Goal: Task Accomplishment & Management: Complete application form

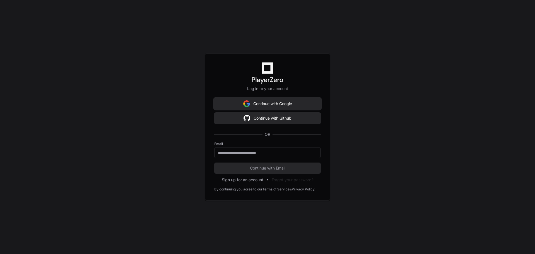
click at [252, 103] on button "Continue with Google" at bounding box center [267, 103] width 106 height 11
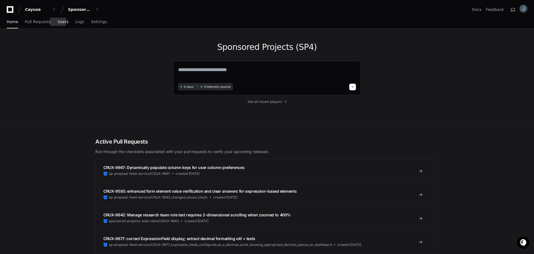
click at [58, 20] on span "Users" at bounding box center [63, 21] width 11 height 3
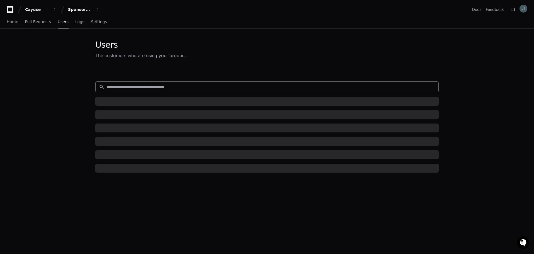
click at [118, 85] on input at bounding box center [271, 87] width 328 height 6
paste input "**********"
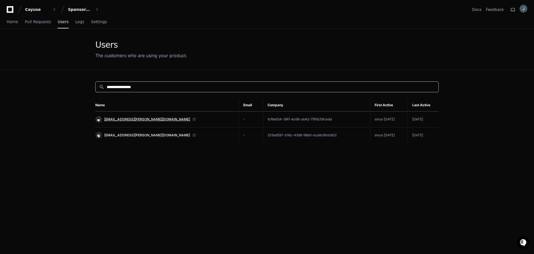
type input "**********"
click at [118, 118] on span "[EMAIL_ADDRESS][PERSON_NAME][DOMAIN_NAME]" at bounding box center [147, 119] width 86 height 4
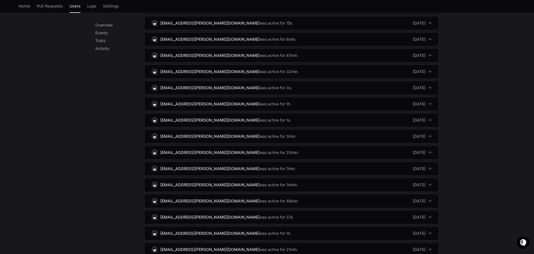
scroll to position [1049, 0]
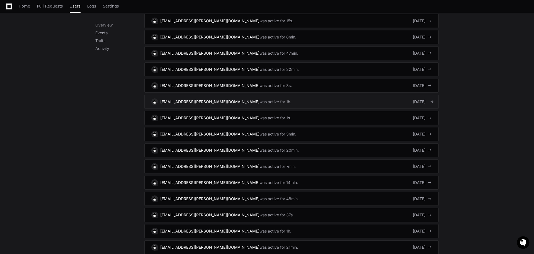
click at [348, 99] on link "[EMAIL_ADDRESS][PERSON_NAME][DOMAIN_NAME] was active for 1h. [DATE]" at bounding box center [291, 102] width 294 height 14
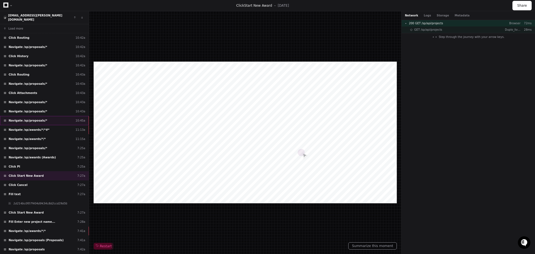
click at [69, 117] on div "Navigate /sp/proposals/* 10:45a" at bounding box center [44, 120] width 89 height 9
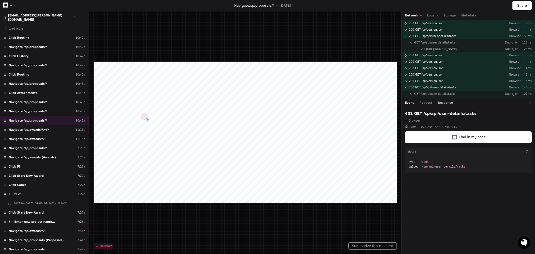
click at [438, 104] on button "Response" at bounding box center [444, 103] width 15 height 4
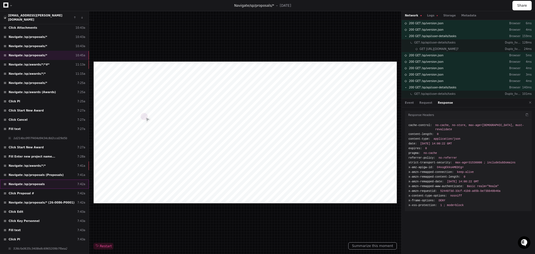
scroll to position [69, 0]
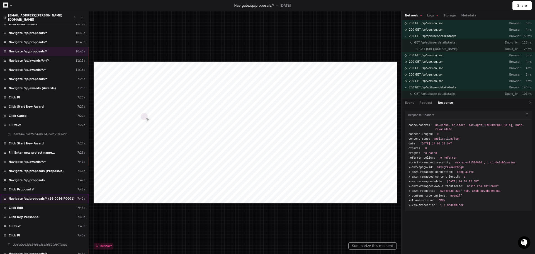
click at [40, 196] on span "Navigate /sp/proposals/* (26-0086-P0001)" at bounding box center [42, 198] width 66 height 4
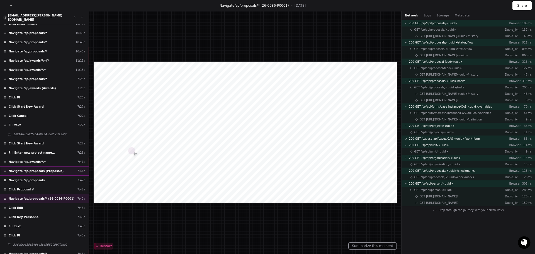
scroll to position [97, 0]
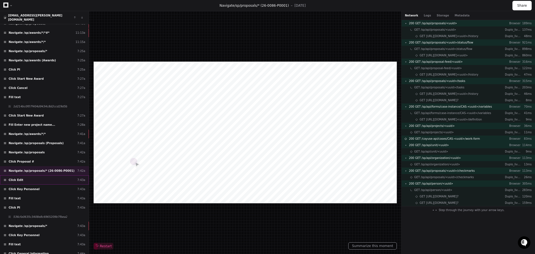
click at [54, 178] on div "Click Edit 7:43a" at bounding box center [44, 179] width 89 height 9
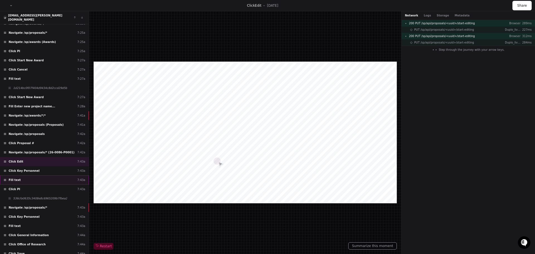
scroll to position [125, 0]
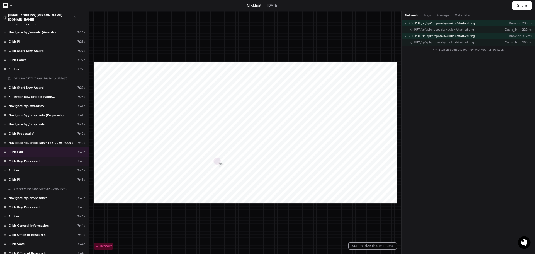
click at [28, 159] on span "Click Key Personnel" at bounding box center [24, 161] width 31 height 4
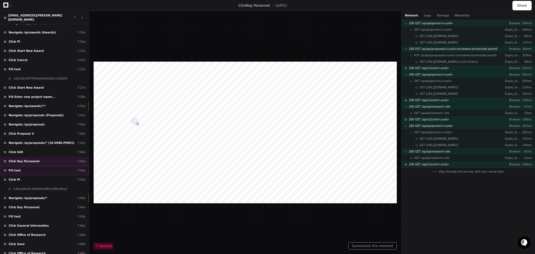
click at [27, 166] on div "Fill text 7:43a" at bounding box center [44, 170] width 89 height 9
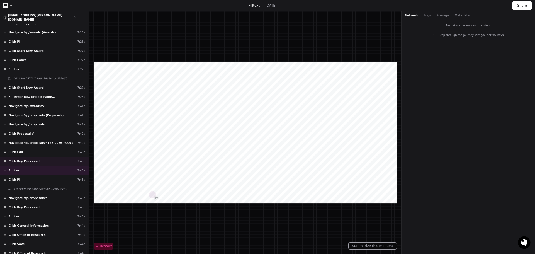
click at [29, 159] on span "Click Key Personnel" at bounding box center [24, 161] width 31 height 4
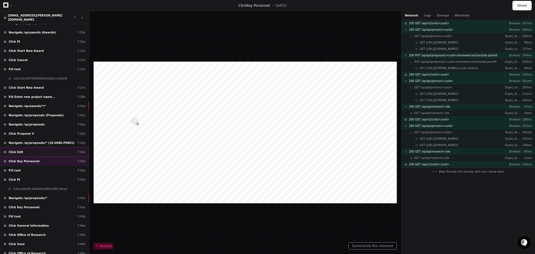
click at [40, 147] on div "Click Edit 7:43a" at bounding box center [44, 151] width 89 height 9
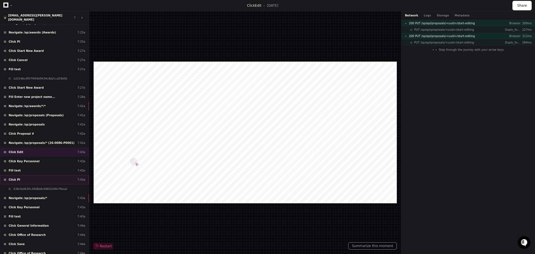
click at [45, 175] on div "Click PI 7:43a" at bounding box center [44, 179] width 89 height 9
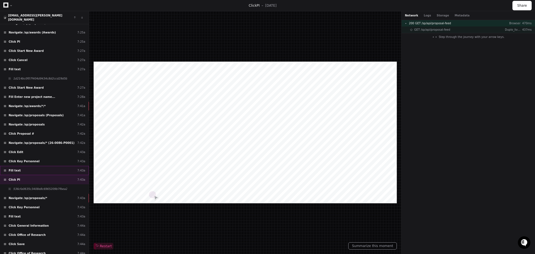
click at [47, 167] on div "Fill text 7:43a" at bounding box center [44, 170] width 89 height 9
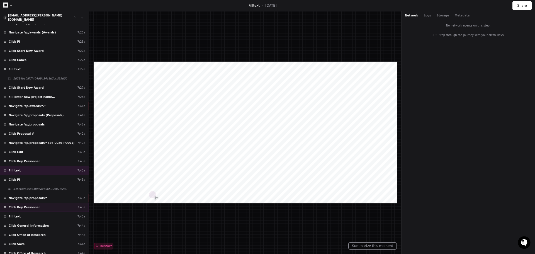
click at [47, 205] on div "Click Key Personnel 7:43a" at bounding box center [44, 206] width 89 height 9
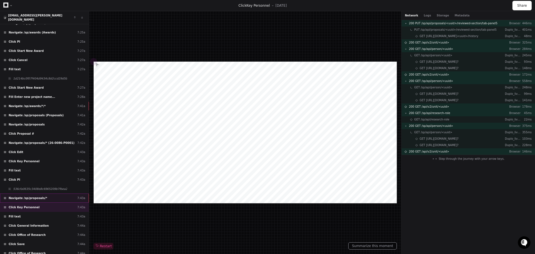
click at [47, 195] on div "Navigate /sp/proposals/* 7:43a" at bounding box center [44, 197] width 89 height 9
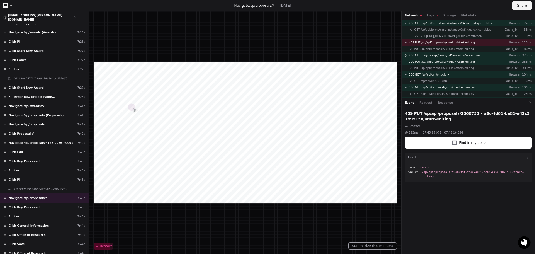
click at [524, 5] on button "Share" at bounding box center [521, 5] width 19 height 9
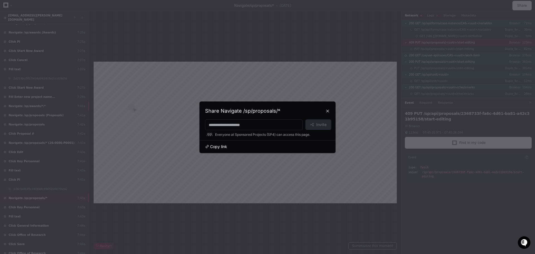
click at [215, 145] on span "Copy link" at bounding box center [218, 147] width 17 height 6
click at [328, 111] on button at bounding box center [327, 110] width 9 height 9
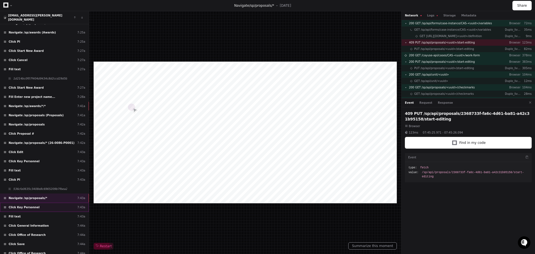
click at [55, 206] on div "Click Key Personnel 7:43a" at bounding box center [44, 206] width 89 height 9
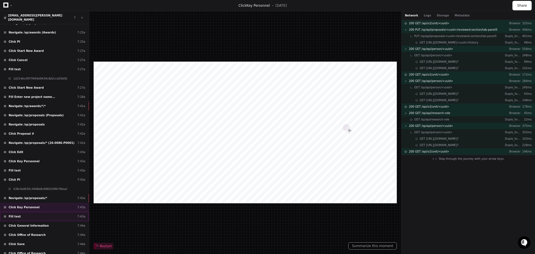
click at [55, 213] on div "Fill text 7:43a" at bounding box center [44, 216] width 89 height 9
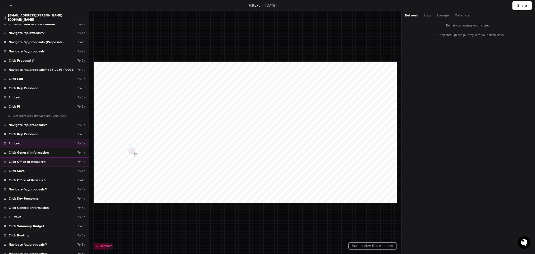
scroll to position [207, 0]
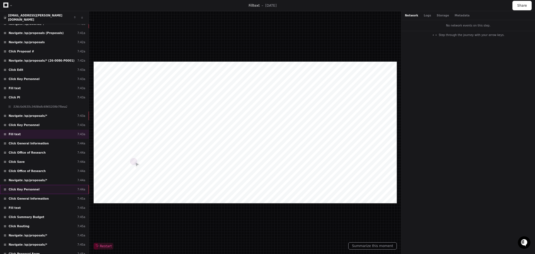
click at [60, 186] on div "Click Key Personnel 7:44a" at bounding box center [44, 189] width 89 height 9
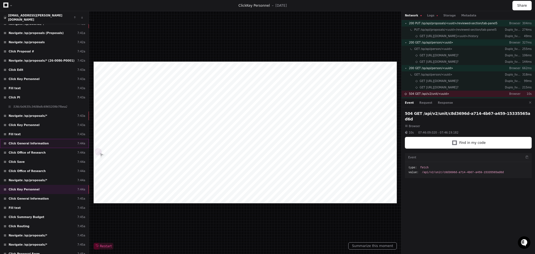
click at [70, 139] on div "Click General Information 7:44a" at bounding box center [44, 143] width 89 height 9
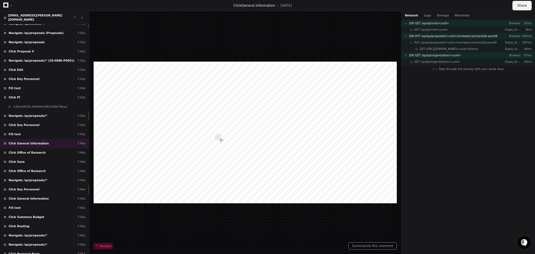
click at [523, 8] on button "Share" at bounding box center [521, 5] width 19 height 9
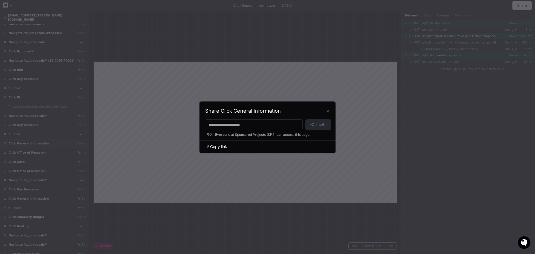
click at [218, 146] on span "Copy link" at bounding box center [218, 147] width 17 height 6
click at [326, 111] on button at bounding box center [327, 110] width 9 height 9
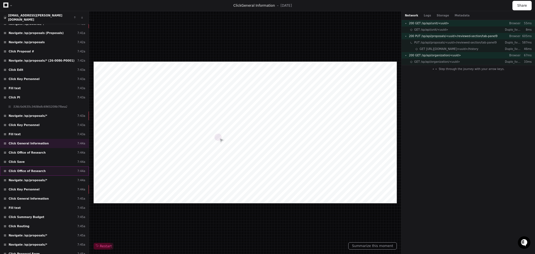
click at [58, 168] on div "Click Office of Research 7:44a" at bounding box center [44, 170] width 89 height 9
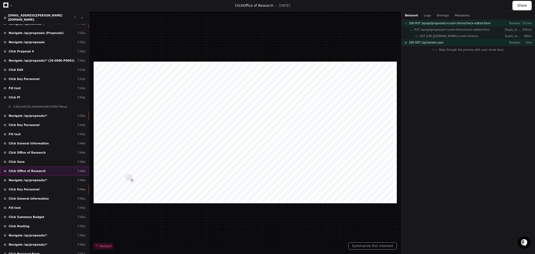
click at [58, 168] on div "Click Office of Research 7:44a" at bounding box center [44, 170] width 89 height 9
click at [58, 175] on div "Navigate /sp/proposals/* 7:44a" at bounding box center [44, 179] width 89 height 9
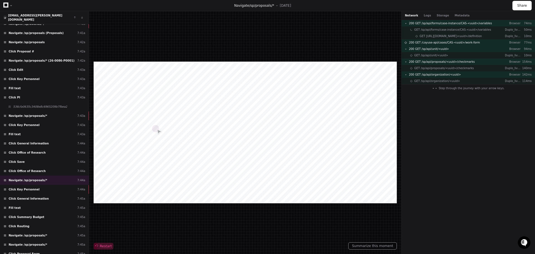
click at [103, 246] on span "Restart" at bounding box center [103, 246] width 16 height 4
click at [49, 204] on div "Fill text 7:45a" at bounding box center [44, 207] width 89 height 9
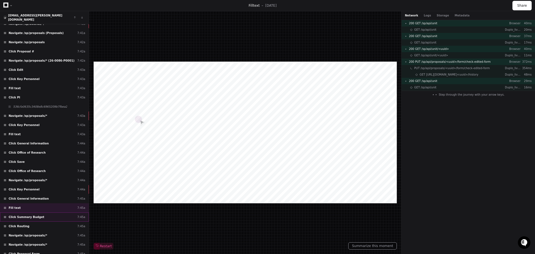
click at [52, 214] on div "Click Summary Budget 7:45a" at bounding box center [44, 216] width 89 height 9
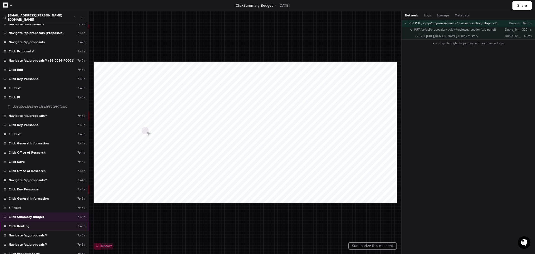
click at [52, 223] on div "Click Routing 7:45a" at bounding box center [44, 225] width 89 height 9
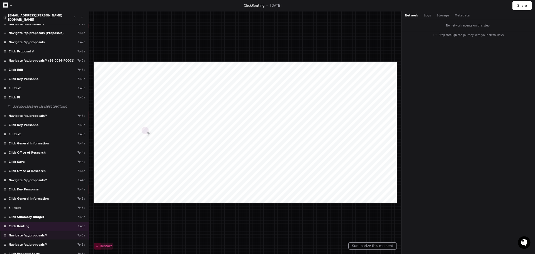
click at [52, 231] on div "Navigate /sp/proposals/* 7:45a" at bounding box center [44, 235] width 89 height 9
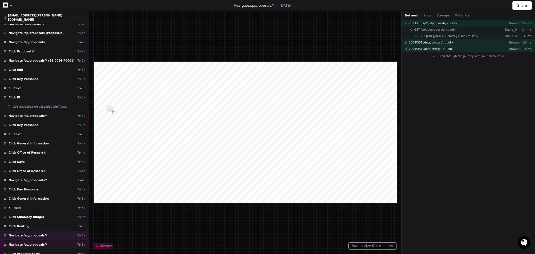
click at [52, 241] on div "Navigate /sp/proposals/* 7:45a" at bounding box center [44, 244] width 89 height 9
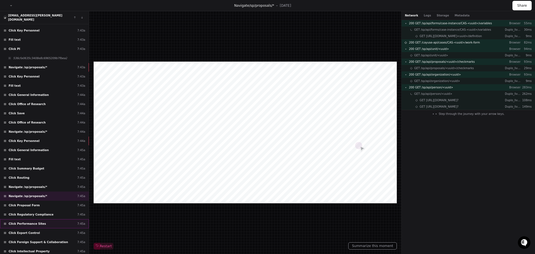
scroll to position [263, 0]
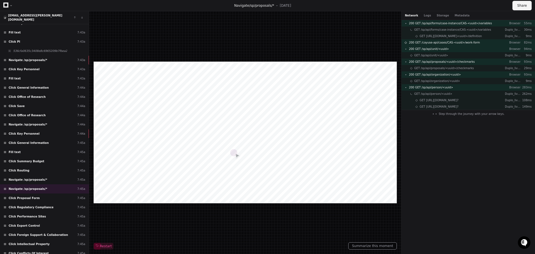
click at [523, 8] on button "Share" at bounding box center [521, 5] width 19 height 9
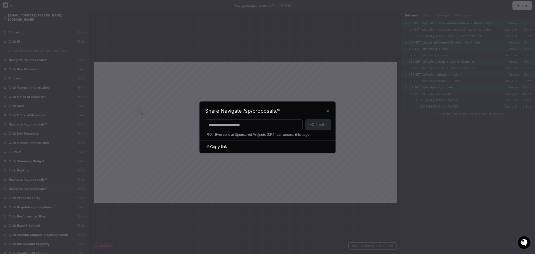
click at [218, 146] on span "Copy link" at bounding box center [218, 147] width 17 height 6
click at [329, 111] on button at bounding box center [327, 110] width 9 height 9
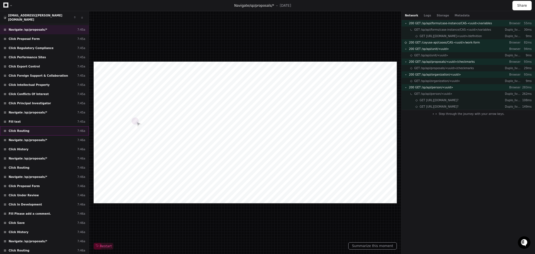
scroll to position [428, 0]
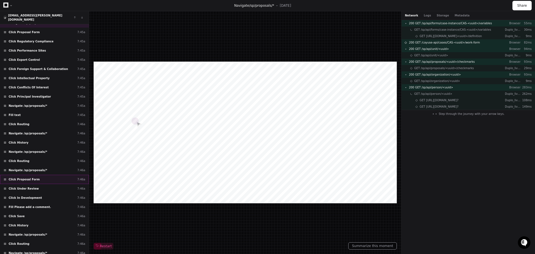
click at [58, 175] on div "Click Proposal Form 7:46a" at bounding box center [44, 179] width 89 height 9
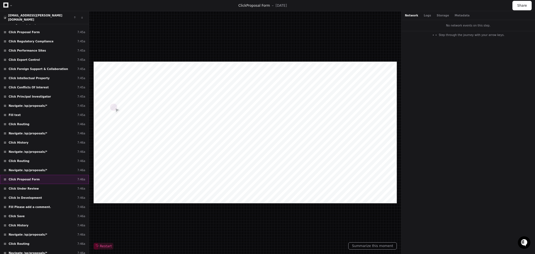
click at [63, 175] on div "Click Proposal Form 7:46a" at bounding box center [44, 179] width 89 height 9
click at [63, 168] on div "Navigate /sp/proposals/* 7:46a" at bounding box center [44, 169] width 89 height 9
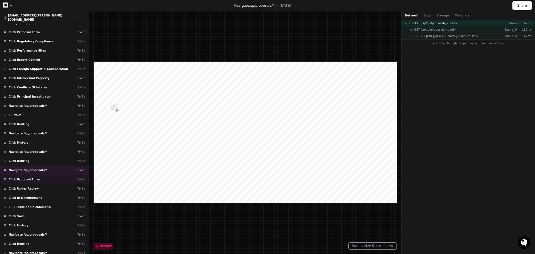
click at [63, 176] on div "Click Proposal Form 7:46a" at bounding box center [44, 179] width 89 height 9
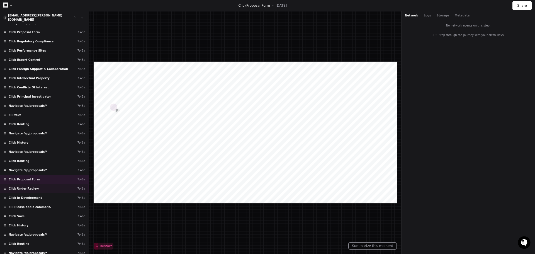
click at [58, 185] on div "Click Under Review 7:46a" at bounding box center [44, 188] width 89 height 9
click at [524, 4] on button "Share" at bounding box center [521, 5] width 19 height 9
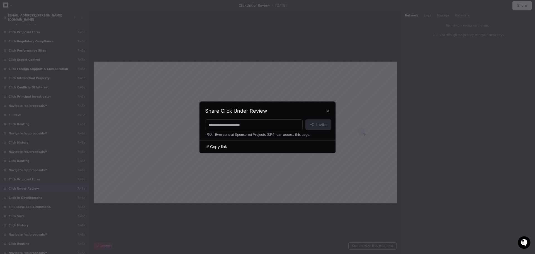
click at [218, 145] on span "Copy link" at bounding box center [218, 147] width 17 height 6
click at [328, 111] on button at bounding box center [327, 110] width 9 height 9
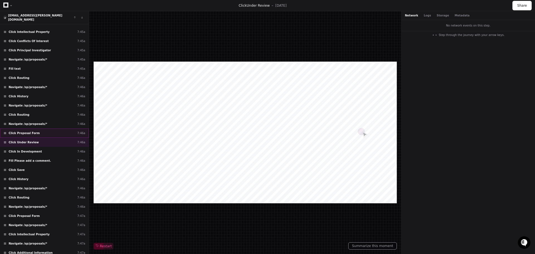
scroll to position [483, 0]
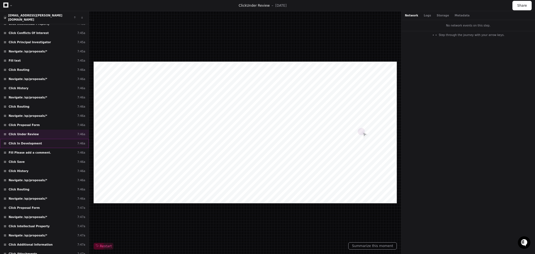
click at [56, 139] on div "Click In Development 7:46a" at bounding box center [44, 143] width 89 height 9
click at [56, 148] on div "Fill Please add a comment. 7:46a" at bounding box center [44, 152] width 89 height 9
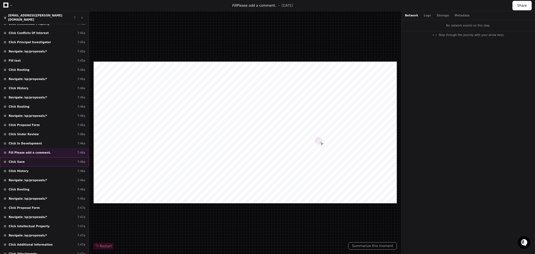
click at [56, 157] on div "Click Save 7:46a" at bounding box center [44, 161] width 89 height 9
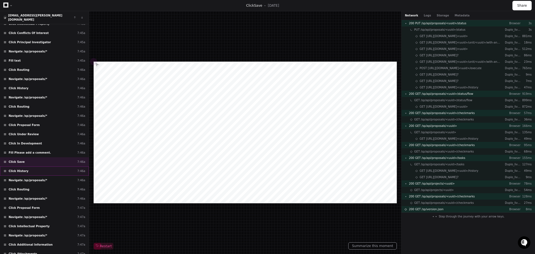
click at [57, 167] on div "Click History 7:46a" at bounding box center [44, 170] width 89 height 9
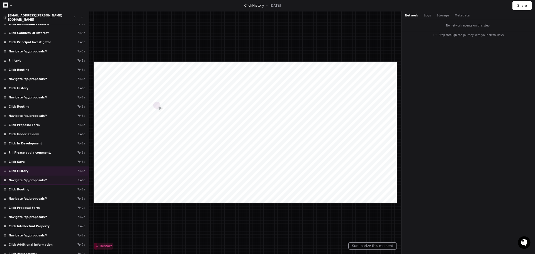
click at [58, 175] on div "Navigate /sp/proposals/* 7:46a" at bounding box center [44, 179] width 89 height 9
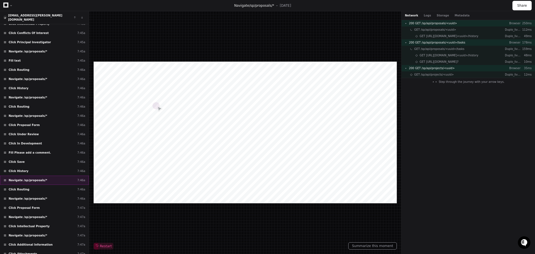
click at [58, 180] on div "Navigate /sp/proposals/* 7:46a" at bounding box center [44, 179] width 89 height 9
click at [55, 185] on div "Click Routing 7:46a" at bounding box center [44, 189] width 89 height 9
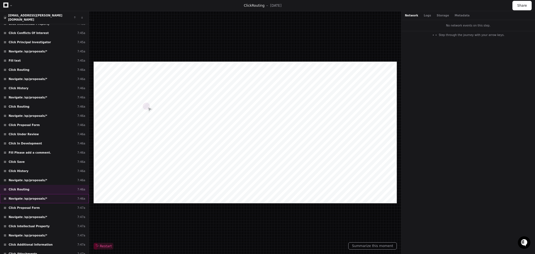
click at [50, 194] on div "Navigate /sp/proposals/* 7:46a" at bounding box center [44, 198] width 89 height 9
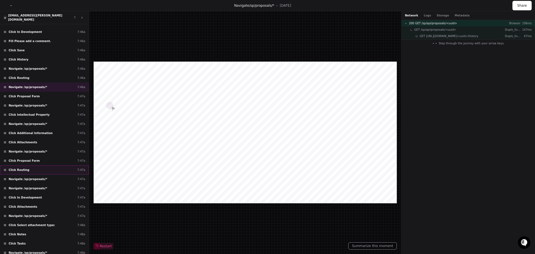
scroll to position [620, 0]
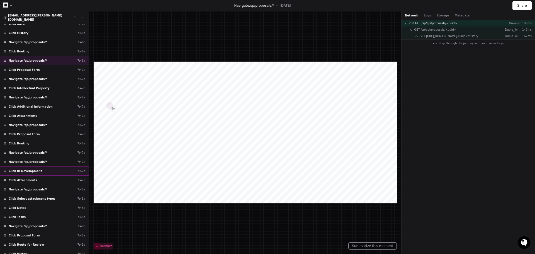
click at [65, 167] on div "Click In Development 7:47a" at bounding box center [44, 170] width 89 height 9
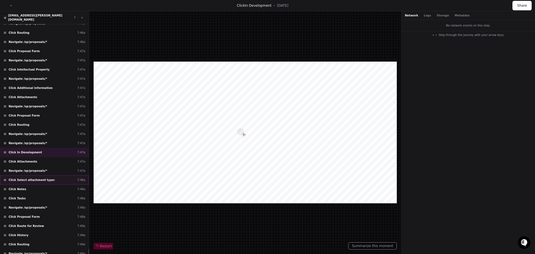
scroll to position [648, 0]
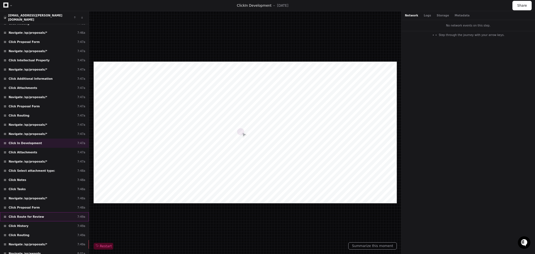
click at [50, 212] on div "Click Route for Review 7:49a" at bounding box center [44, 216] width 89 height 9
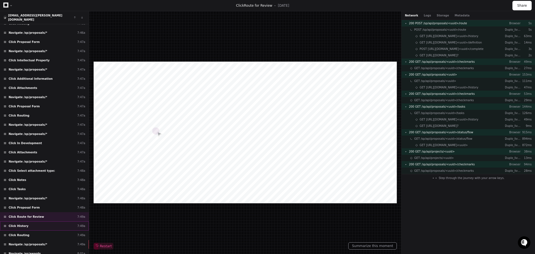
click at [34, 221] on div "Click History 7:49a" at bounding box center [44, 225] width 89 height 9
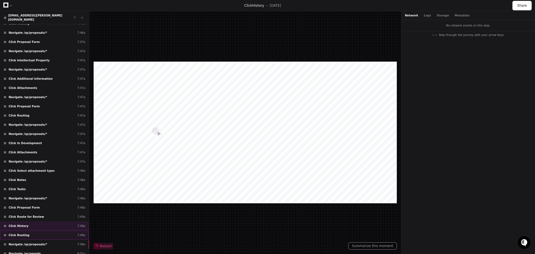
click at [36, 230] on div "Click Routing 7:49a" at bounding box center [44, 234] width 89 height 9
click at [47, 239] on div "Navigate /sp/proposals/* 7:49a" at bounding box center [44, 243] width 89 height 9
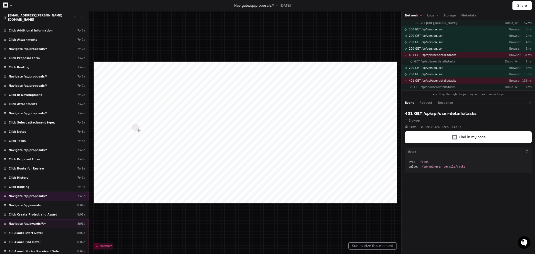
scroll to position [704, 0]
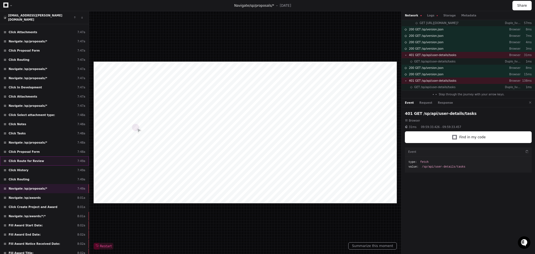
click at [27, 159] on span "Click Route for Review" at bounding box center [26, 161] width 35 height 4
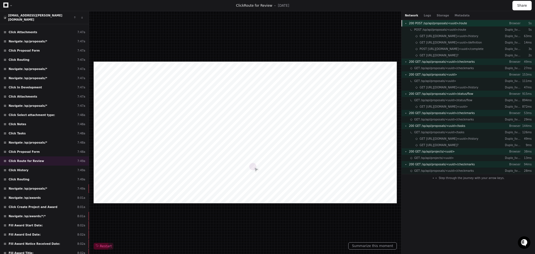
click at [439, 25] on div "200 POST /sp/api/proposals/<uuid>/route Browser 5s" at bounding box center [467, 23] width 133 height 6
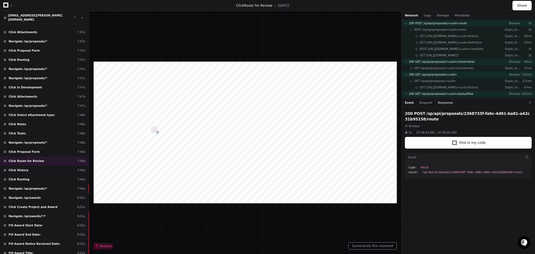
click at [437, 103] on button "Response" at bounding box center [444, 103] width 15 height 4
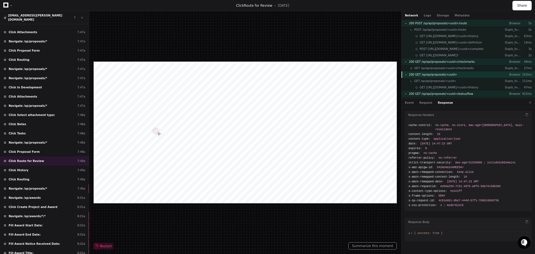
click at [419, 75] on span "200 GET /sp/api/proposals/<uuid>" at bounding box center [433, 74] width 48 height 4
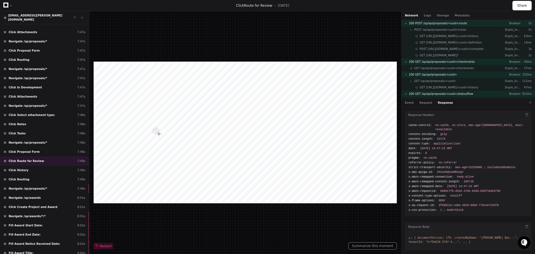
click at [410, 236] on span ":" at bounding box center [410, 237] width 4 height 3
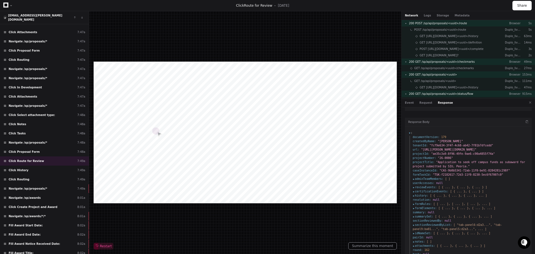
scroll to position [111, 0]
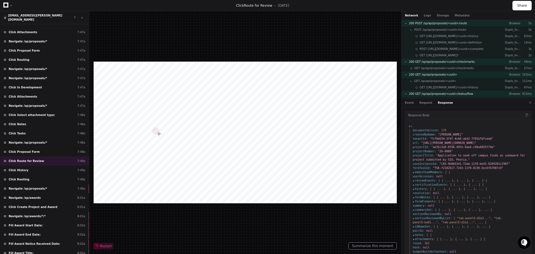
click at [413, 180] on span "reviewEvents :" at bounding box center [424, 180] width 24 height 4
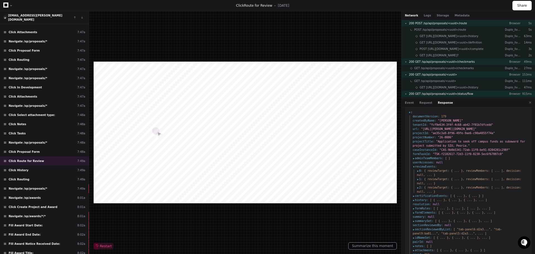
scroll to position [139, 0]
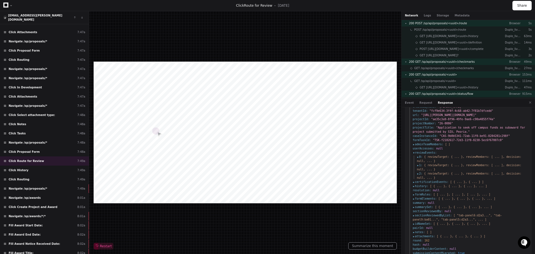
click at [417, 173] on span "2 :" at bounding box center [420, 173] width 6 height 4
click at [417, 165] on span "1 :" at bounding box center [420, 165] width 6 height 4
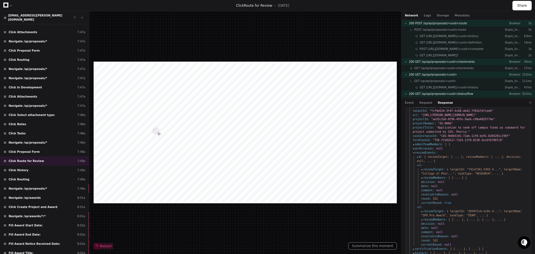
click at [421, 177] on span "reviewMembers :" at bounding box center [434, 177] width 26 height 4
click at [425, 180] on span "0 :" at bounding box center [428, 182] width 6 height 4
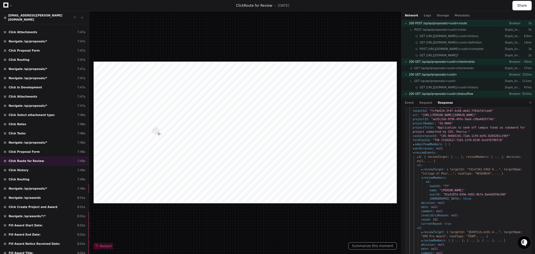
click at [418, 156] on span "0 :" at bounding box center [420, 157] width 6 height 4
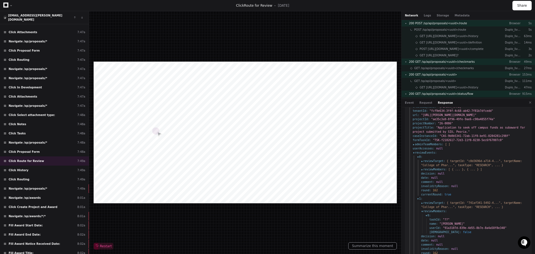
click at [421, 168] on span "reviewMembers :" at bounding box center [434, 169] width 26 height 4
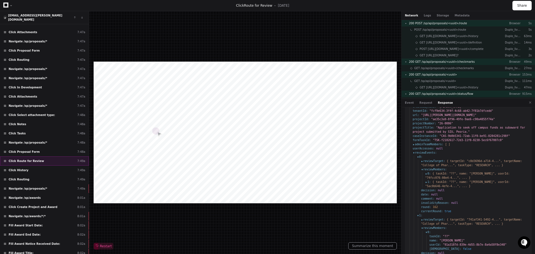
click at [23, 159] on span "Click Route for Review" at bounding box center [26, 161] width 35 height 4
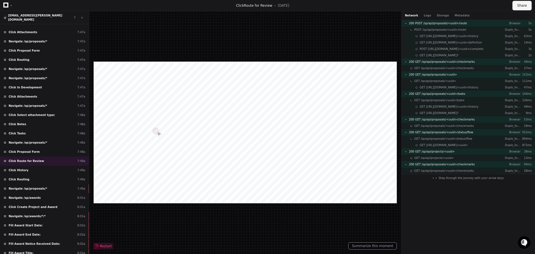
click at [519, 6] on button "Share" at bounding box center [521, 5] width 19 height 9
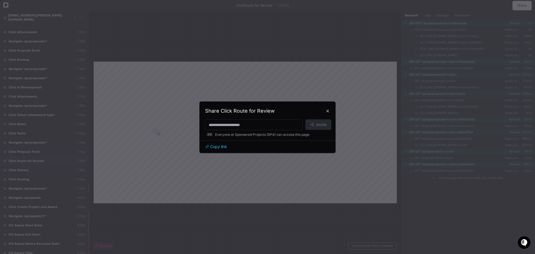
drag, startPoint x: 214, startPoint y: 145, endPoint x: 414, endPoint y: 157, distance: 200.6
click at [214, 145] on span "Copy link" at bounding box center [218, 147] width 17 height 6
click at [326, 111] on button at bounding box center [327, 110] width 9 height 9
